Goal: Information Seeking & Learning: Understand process/instructions

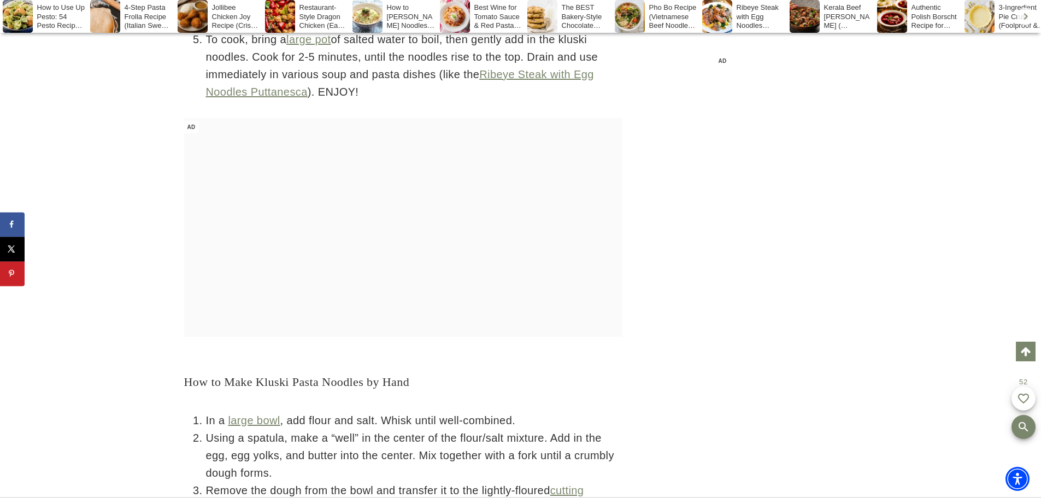
scroll to position [6613, 0]
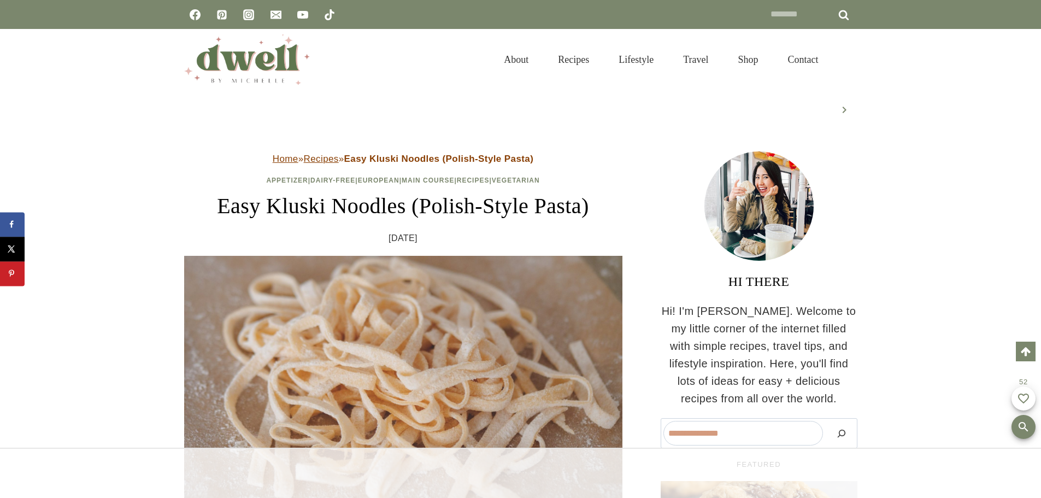
scroll to position [219, 0]
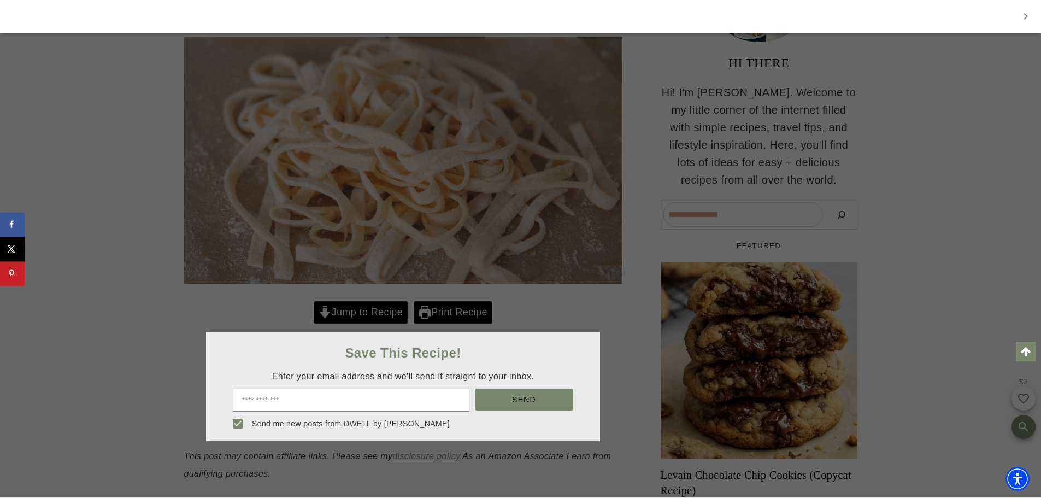
click at [343, 315] on div at bounding box center [520, 249] width 1041 height 498
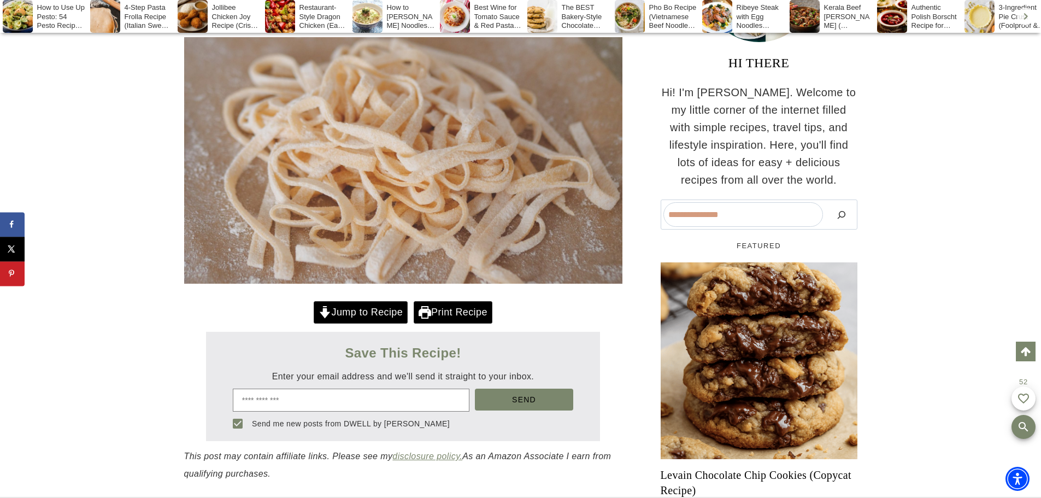
scroll to position [0, 0]
click at [357, 309] on link "Jump to Recipe" at bounding box center [361, 312] width 94 height 22
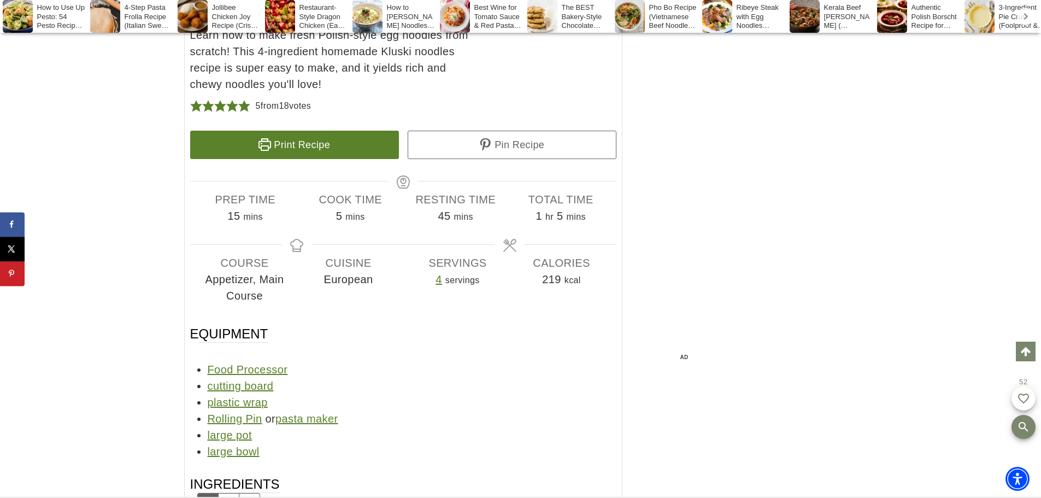
scroll to position [9933, 0]
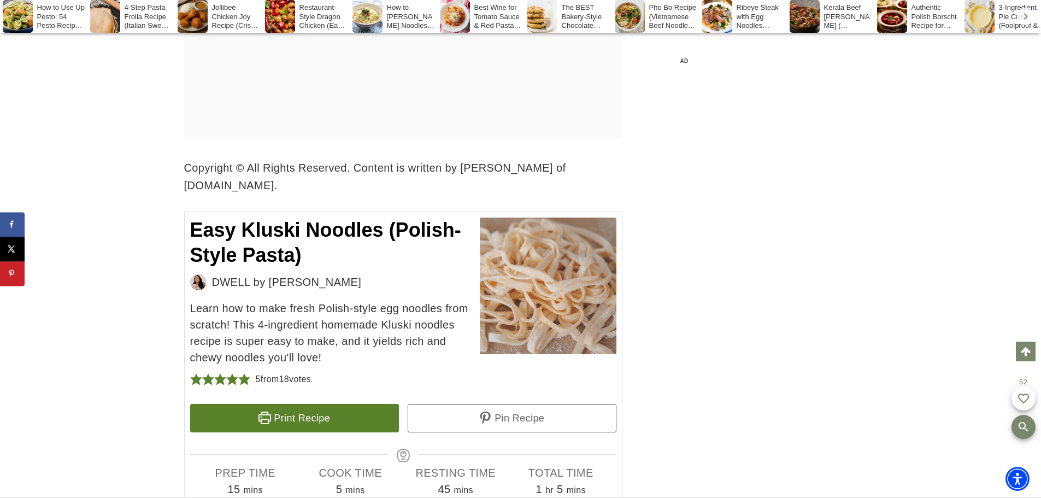
click at [300, 404] on link "Print Recipe" at bounding box center [294, 418] width 209 height 28
